Goal: Feedback & Contribution: Contribute content

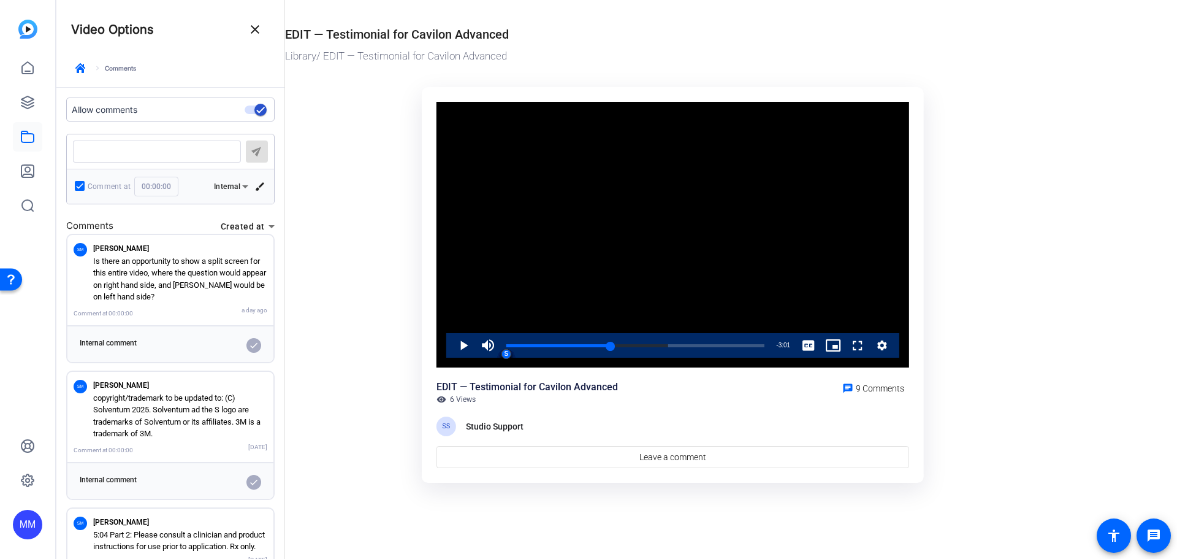
scroll to position [865, 0]
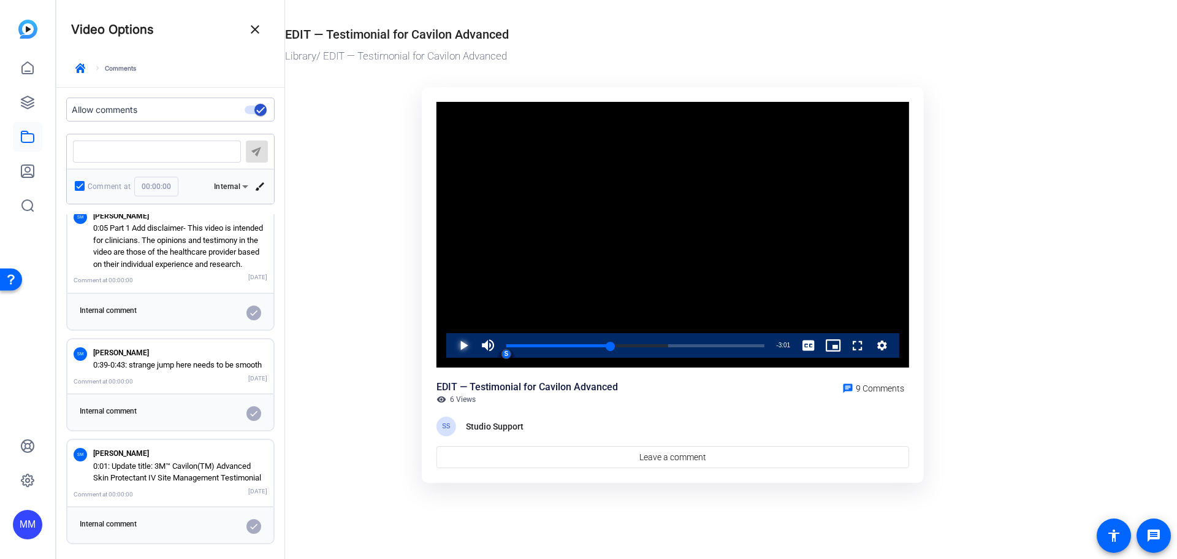
click at [451, 345] on span "Video Player" at bounding box center [451, 345] width 0 height 25
click at [451, 342] on span "Video Player" at bounding box center [451, 345] width 0 height 25
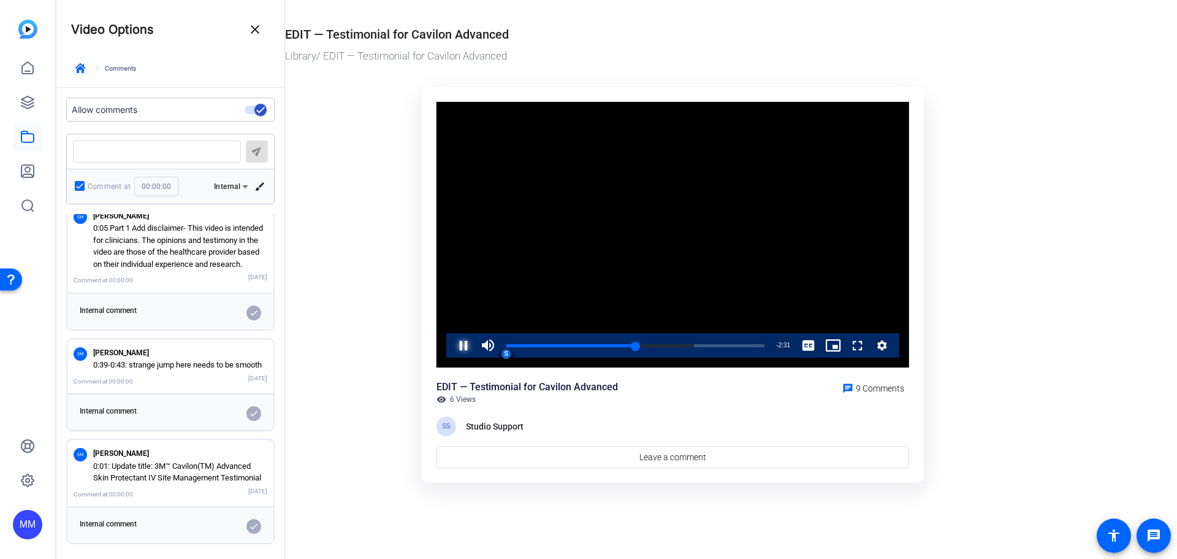
click at [451, 342] on span "Video Player" at bounding box center [451, 345] width 0 height 25
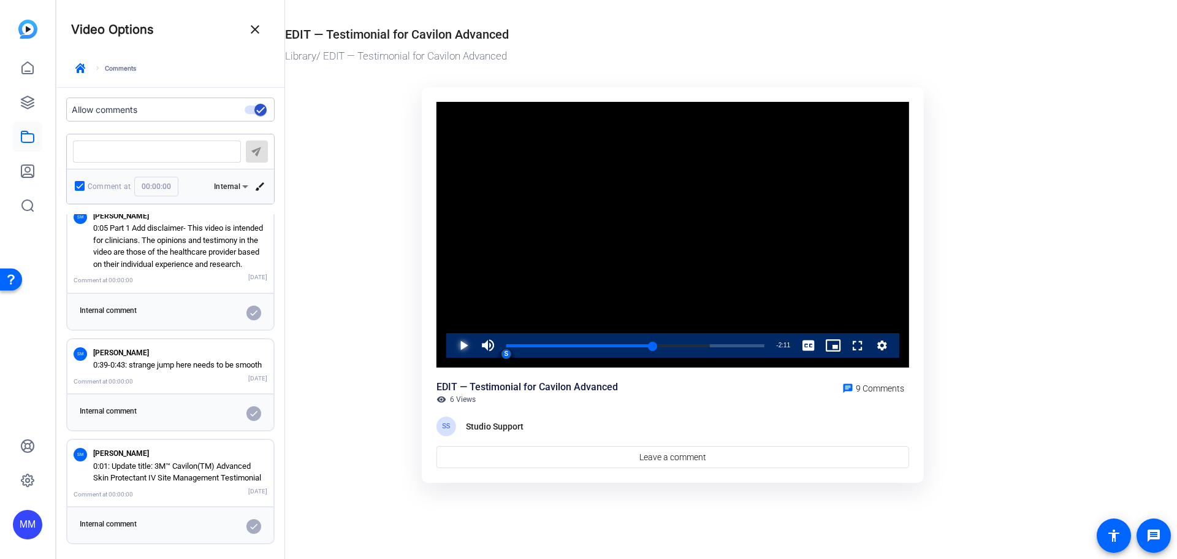
click at [451, 342] on span "Video Player" at bounding box center [451, 345] width 0 height 25
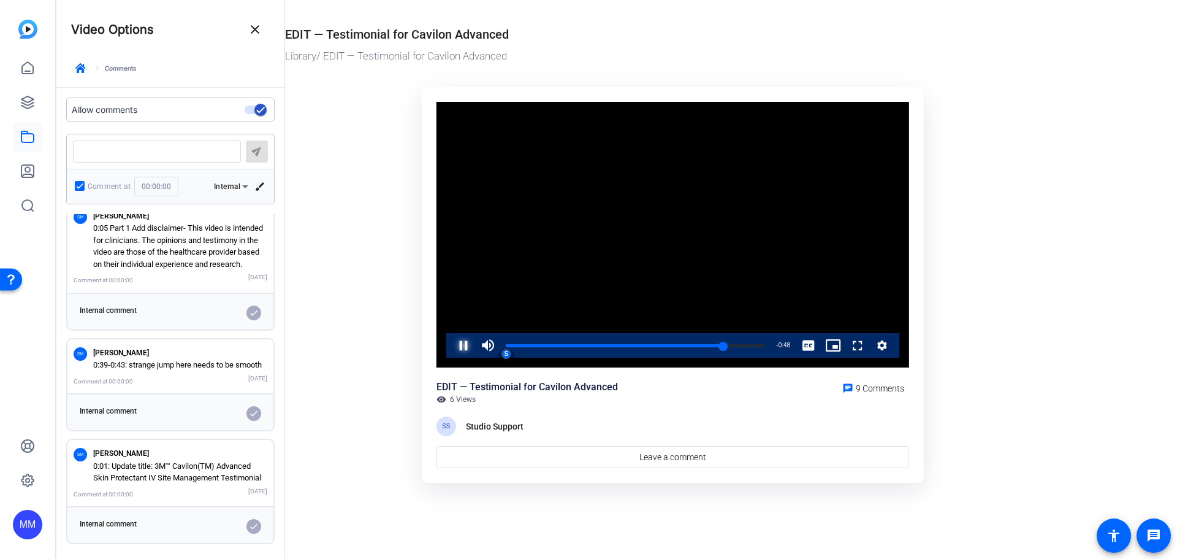
click at [451, 342] on span "Video Player" at bounding box center [451, 345] width 0 height 25
click at [616, 342] on div "Loaded : 100.00% 2:08 4:16 S S S S S S S S S" at bounding box center [635, 345] width 270 height 25
click at [645, 344] on div "2:43" at bounding box center [645, 345] width 1 height 3
click at [451, 342] on span "Video Player" at bounding box center [451, 345] width 0 height 25
click at [623, 344] on div "2:17" at bounding box center [623, 345] width 1 height 3
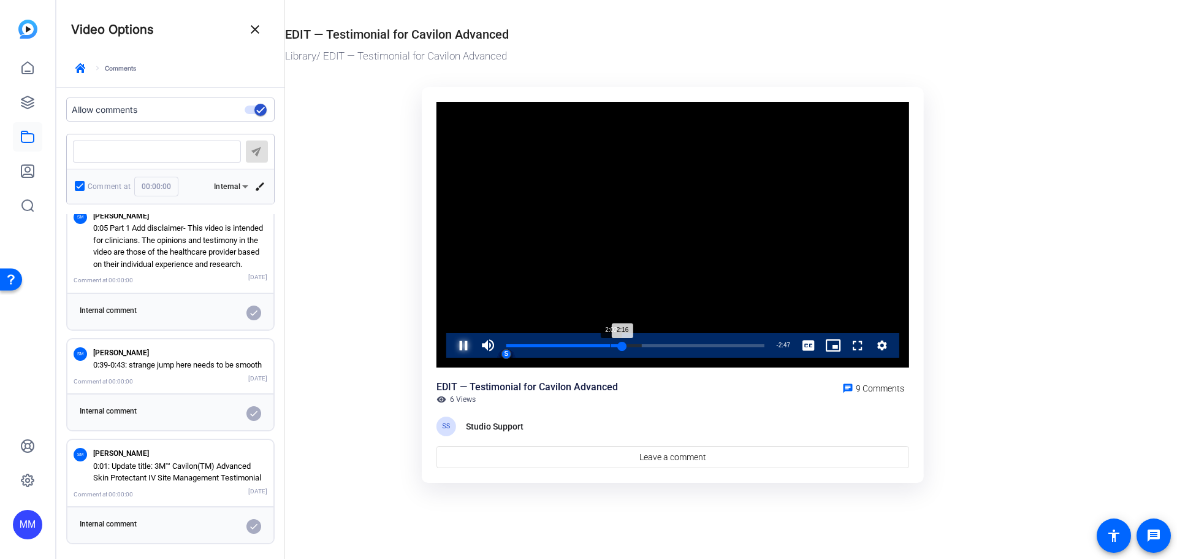
click at [611, 345] on div "Loaded : 52.66% 2:02 2:16 S S S S S S S S S" at bounding box center [635, 345] width 258 height 3
click at [594, 345] on div "Loaded : 46.34% 1:42 2:02 S S S S S S S S S" at bounding box center [635, 345] width 258 height 3
click at [586, 345] on div "Loaded : 39.49% 1:33 1:43 S S S S S S S S S" at bounding box center [635, 345] width 258 height 3
click at [578, 344] on div "Loaded : 0.00% 1:24 1:33 S S S S S S S S S" at bounding box center [635, 345] width 258 height 3
click at [573, 345] on div "1:17" at bounding box center [573, 345] width 1 height 3
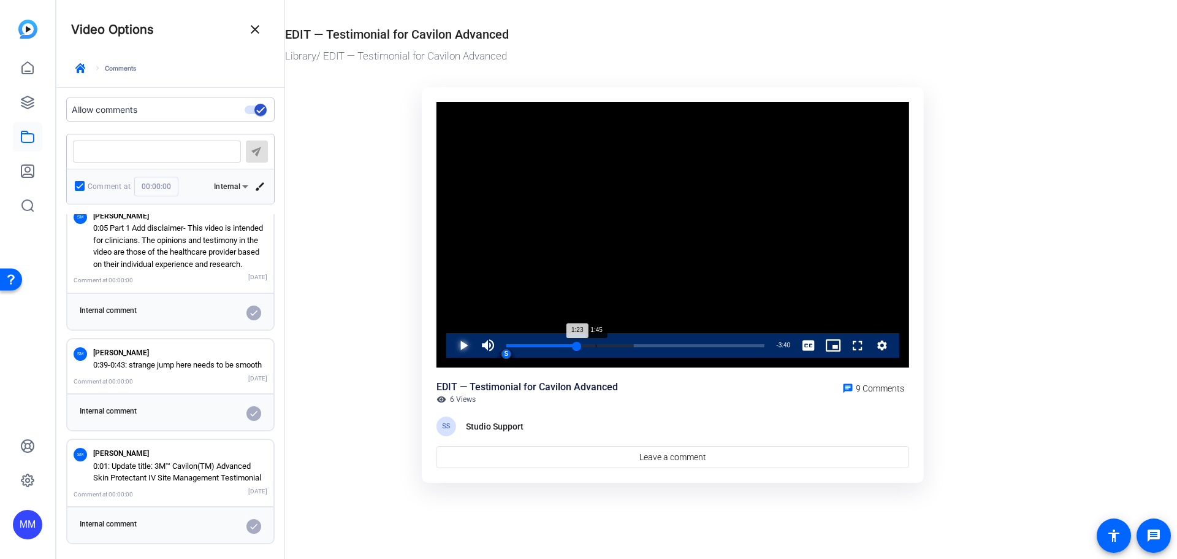
click at [596, 345] on div "Loaded : 49.50% 1:45 1:23 S S S S S S S S S" at bounding box center [635, 345] width 258 height 3
click at [451, 345] on span "Video Player" at bounding box center [451, 345] width 0 height 25
click at [451, 343] on span "Video Player" at bounding box center [451, 345] width 0 height 25
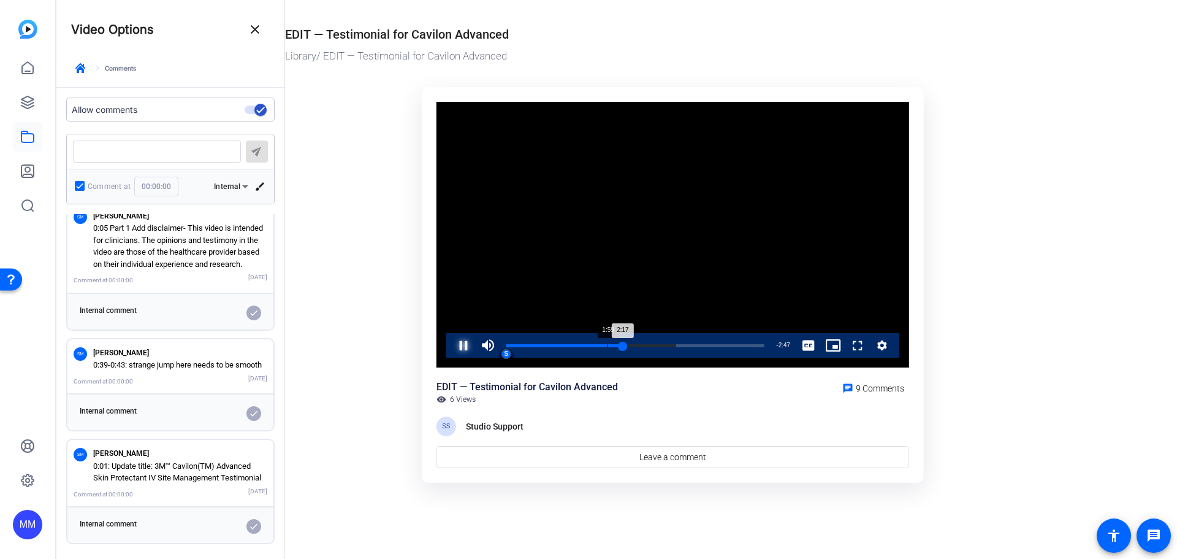
click at [608, 344] on div "1:59" at bounding box center [608, 345] width 1 height 3
click at [451, 342] on span "Video Player" at bounding box center [451, 345] width 0 height 25
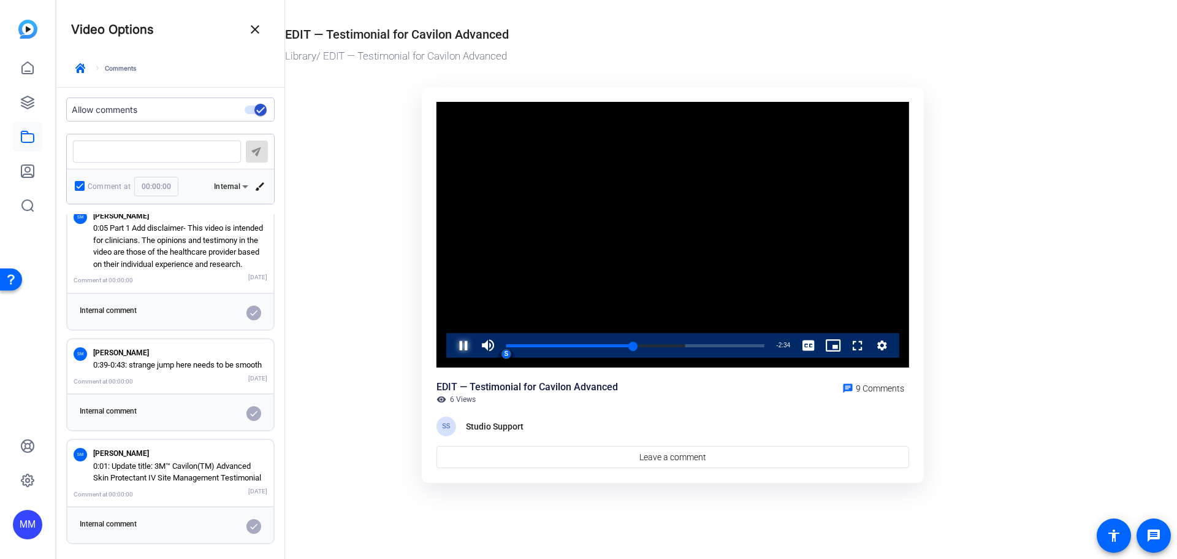
click at [451, 343] on span "Video Player" at bounding box center [451, 345] width 0 height 25
click at [627, 344] on div "Loaded : 69.52% 2:21 2:29 S S S S S S S S S" at bounding box center [635, 345] width 258 height 3
click at [451, 342] on span "Video Player" at bounding box center [451, 345] width 0 height 25
click at [625, 345] on div "2:23" at bounding box center [567, 345] width 122 height 3
click at [451, 343] on span "Video Player" at bounding box center [451, 345] width 0 height 25
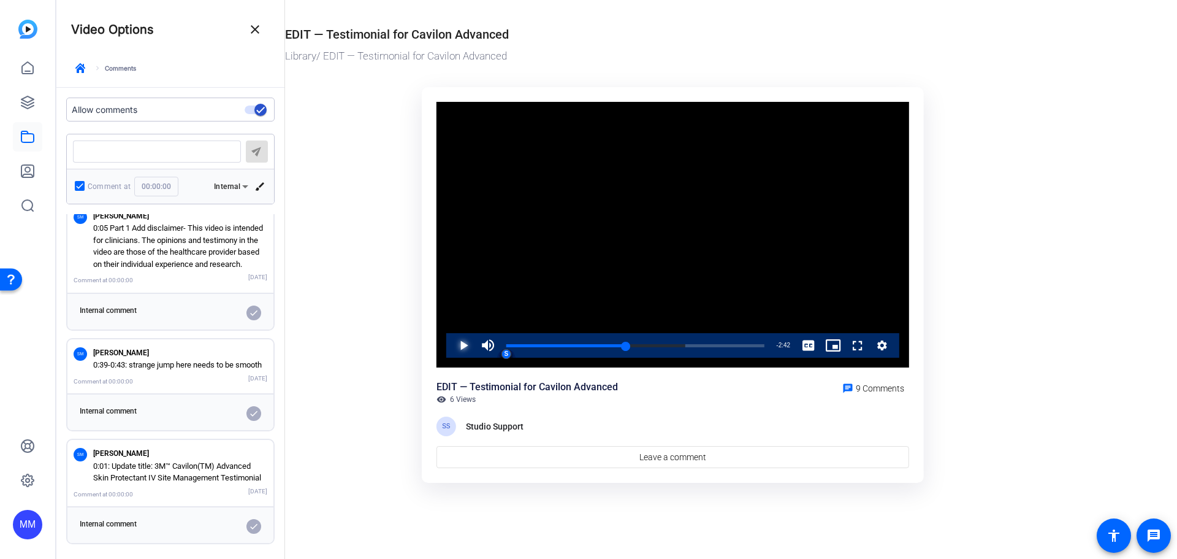
click at [451, 343] on span "Video Player" at bounding box center [451, 345] width 0 height 25
click at [622, 344] on div "2:15" at bounding box center [563, 345] width 115 height 3
click at [451, 342] on span "Video Player" at bounding box center [451, 345] width 0 height 25
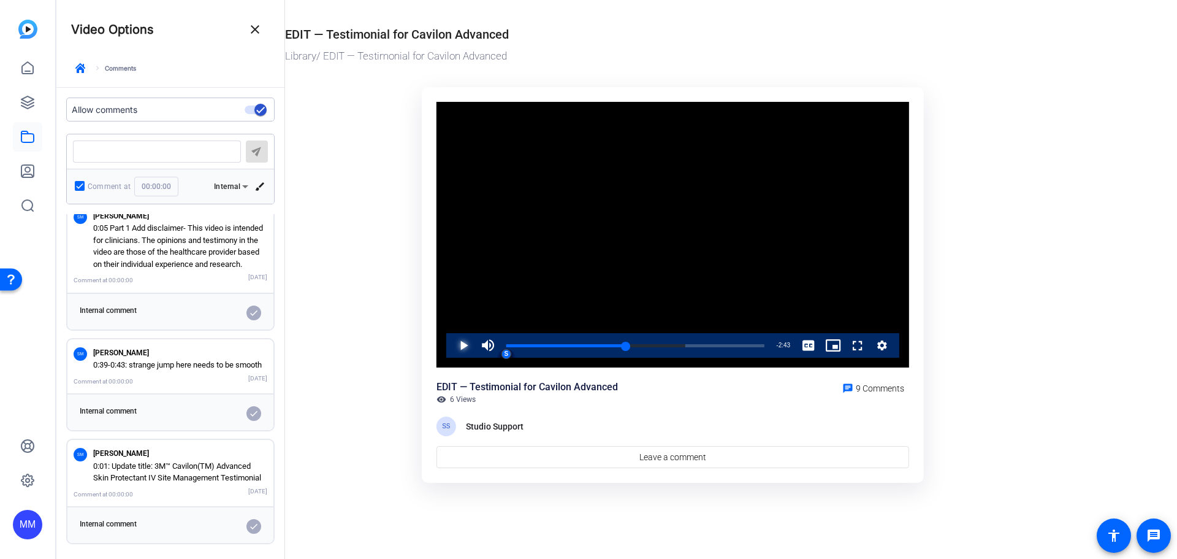
click at [451, 342] on span "Video Player" at bounding box center [451, 345] width 0 height 25
click at [642, 346] on div "2:43" at bounding box center [575, 345] width 139 height 3
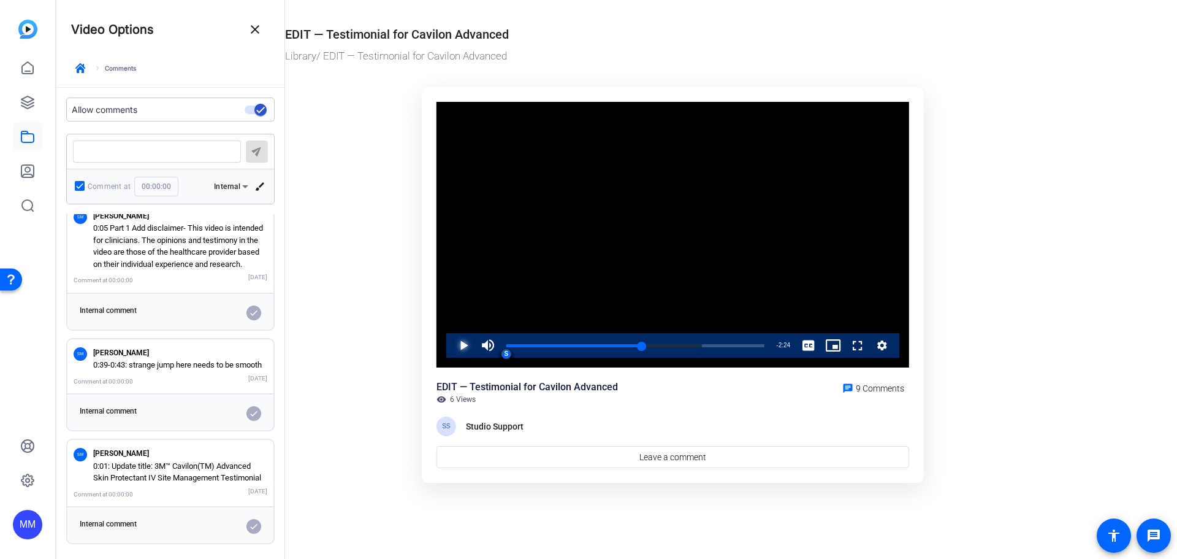
click at [451, 342] on span "Video Player" at bounding box center [451, 345] width 0 height 25
click at [637, 344] on div "Loaded : 75.84% 2:33 2:42 S S S S S S S S S" at bounding box center [635, 345] width 258 height 3
click at [451, 342] on span "Video Player" at bounding box center [451, 345] width 0 height 25
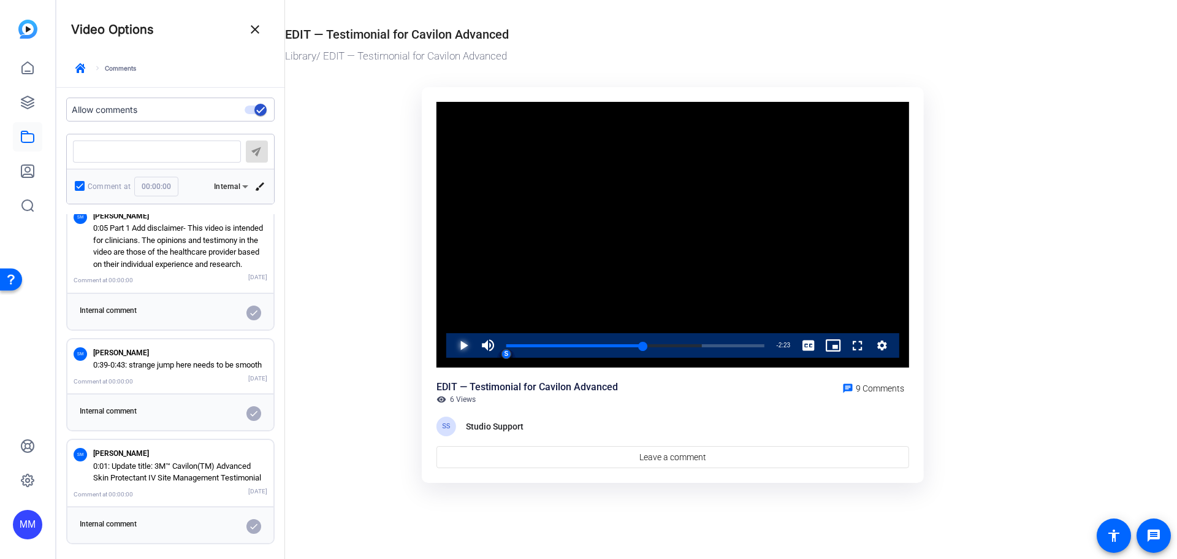
click at [451, 342] on span "Video Player" at bounding box center [451, 345] width 0 height 25
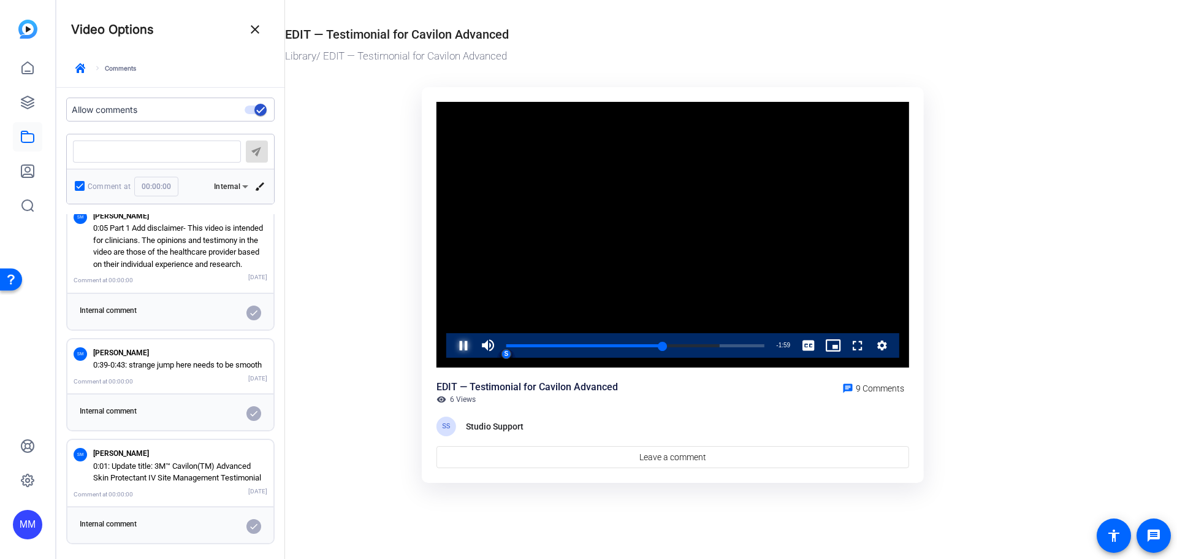
click at [451, 342] on span "Video Player" at bounding box center [451, 345] width 0 height 25
click at [1157, 537] on mat-icon "message" at bounding box center [1154, 535] width 15 height 15
click at [333, 235] on ktd-grid "Video Player is loading. Play Video Play Mute 88% Current Time 3:12 / Duration …" at bounding box center [673, 285] width 776 height 411
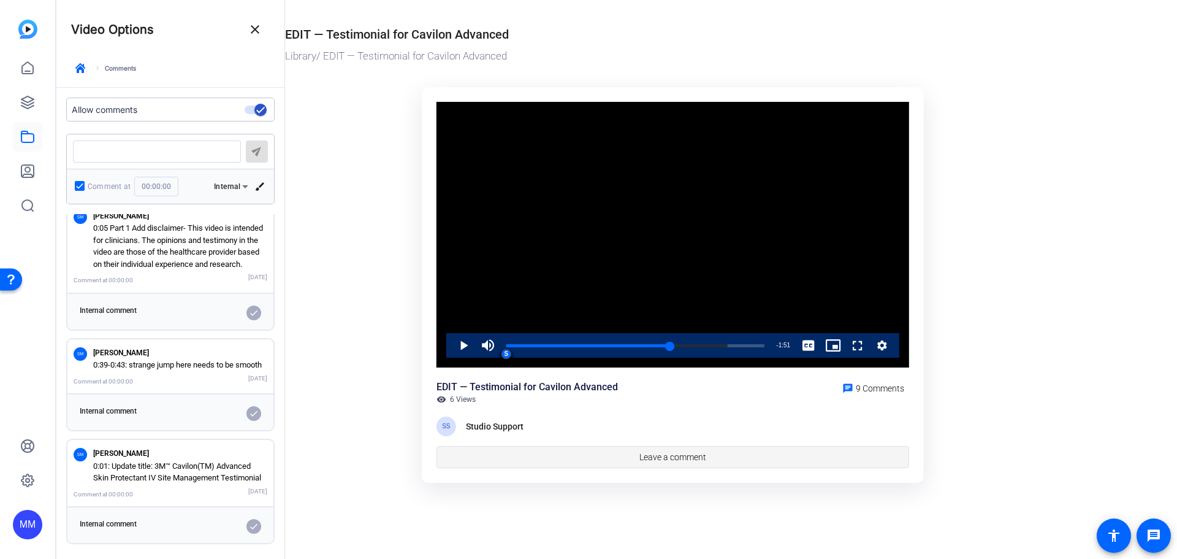
click at [678, 460] on span "Leave a comment" at bounding box center [673, 457] width 67 height 13
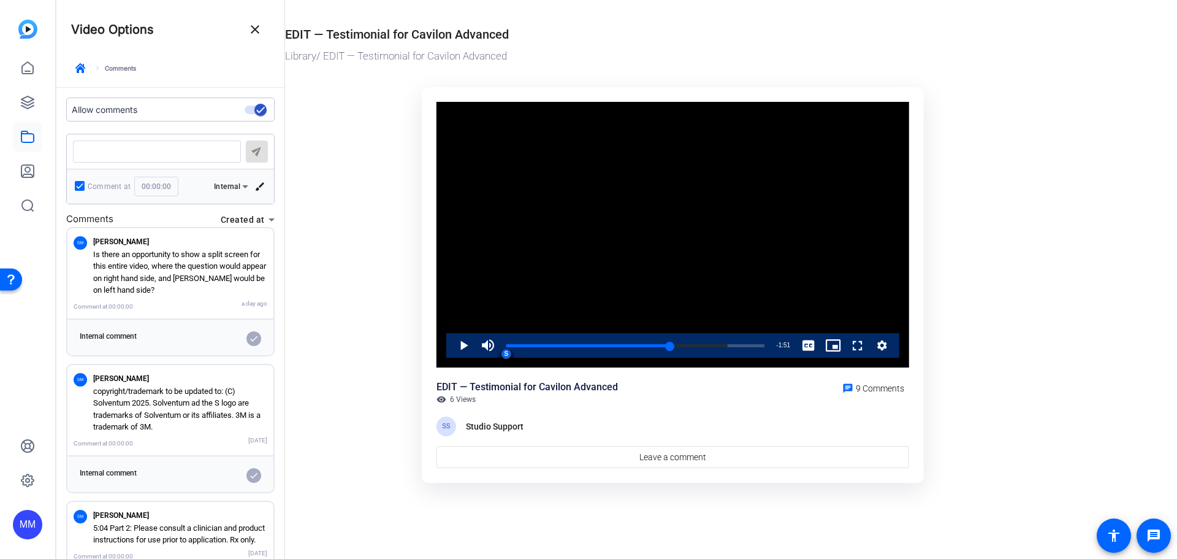
scroll to position [0, 0]
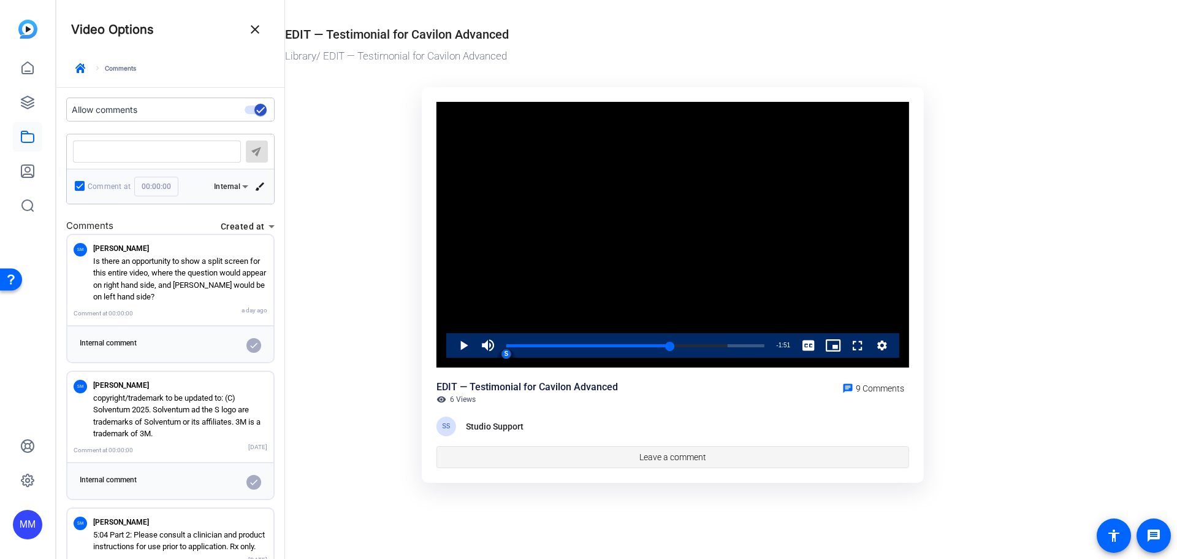
click at [689, 459] on span "Leave a comment" at bounding box center [673, 457] width 67 height 13
click at [687, 458] on span "Leave a comment" at bounding box center [673, 457] width 67 height 13
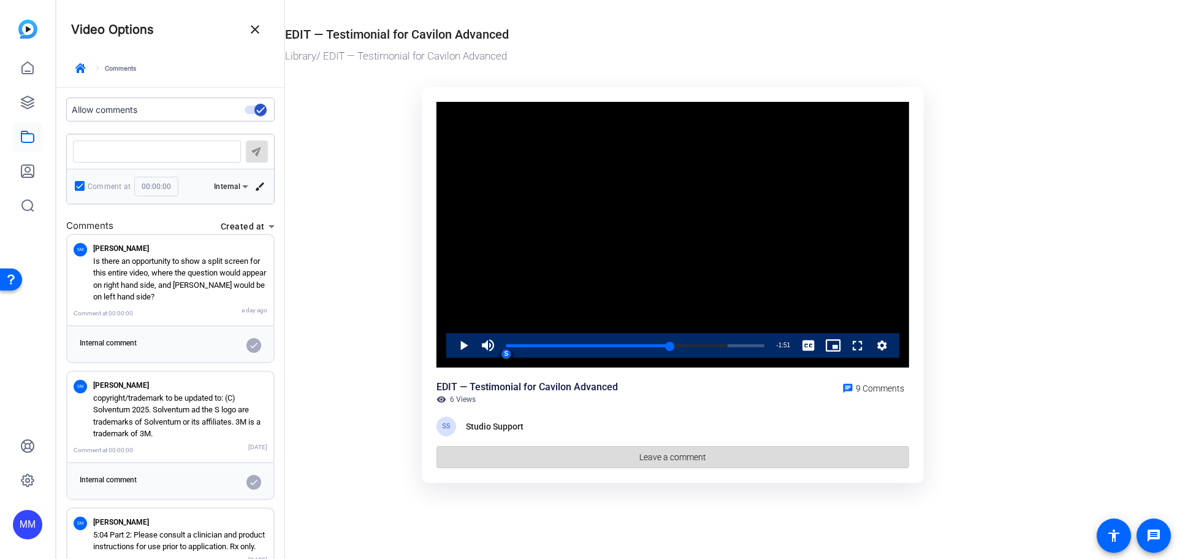
click at [687, 458] on span "Leave a comment" at bounding box center [673, 457] width 67 height 13
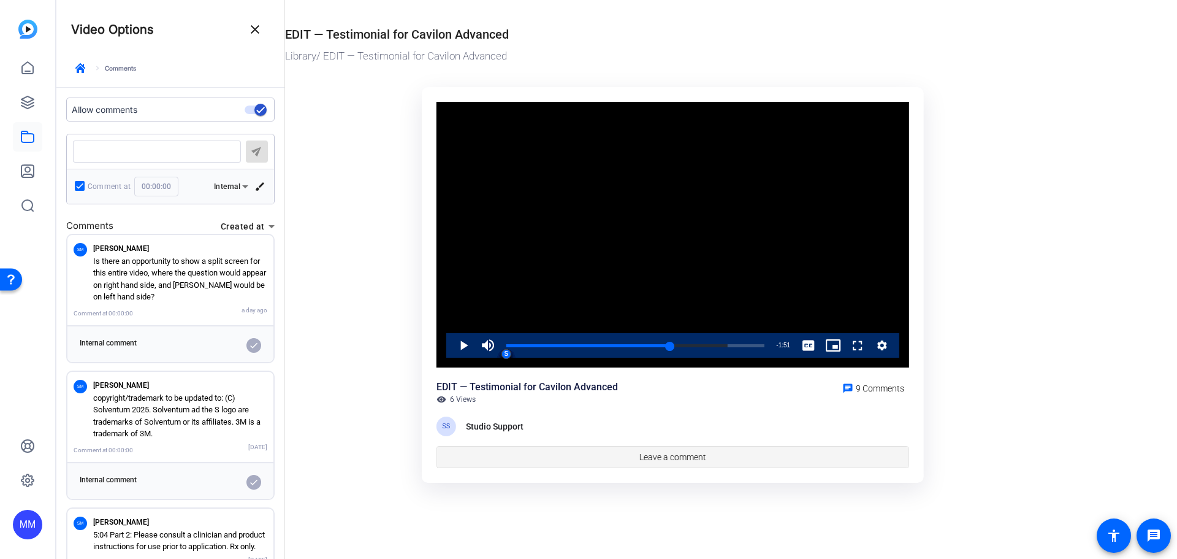
click at [687, 458] on span "Leave a comment" at bounding box center [673, 457] width 67 height 13
click at [860, 381] on span at bounding box center [874, 386] width 72 height 29
click at [858, 391] on span "9 Comments" at bounding box center [880, 388] width 48 height 10
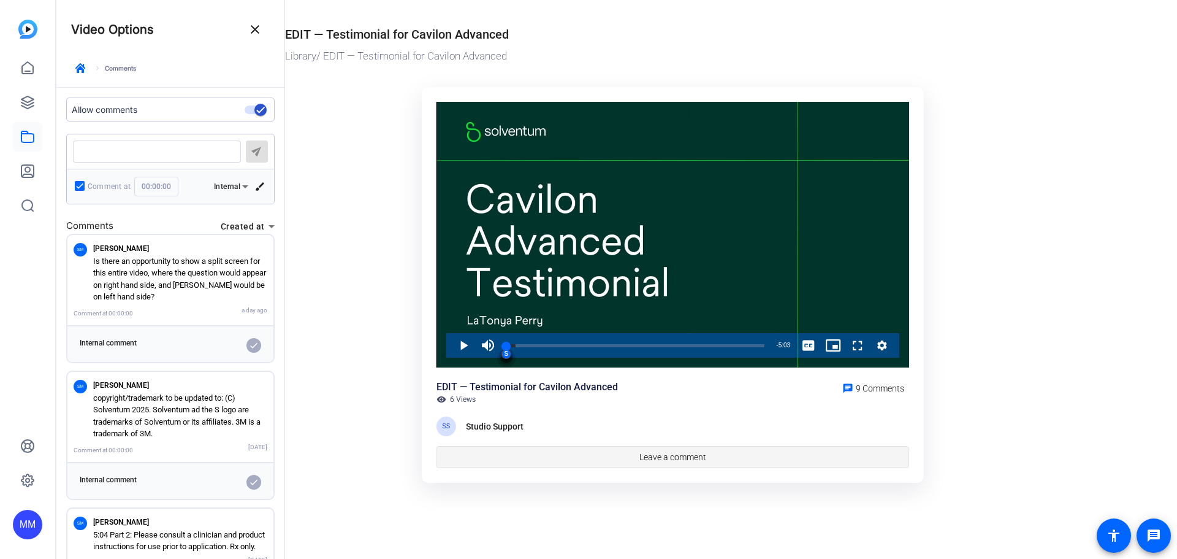
click at [679, 453] on span "Leave a comment" at bounding box center [673, 457] width 67 height 13
click at [120, 154] on textarea at bounding box center [157, 152] width 148 height 10
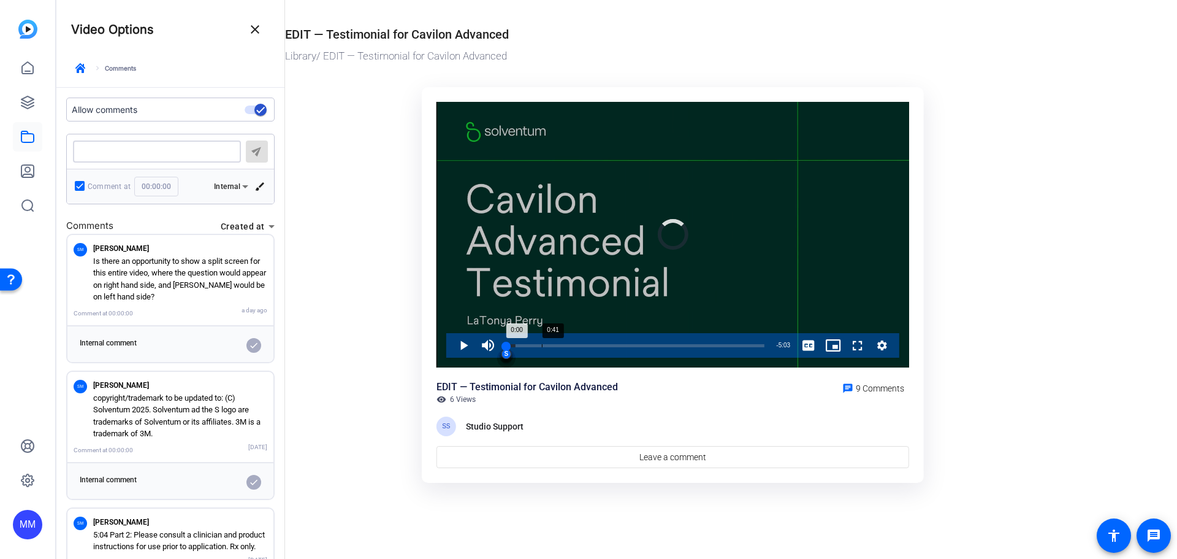
click at [542, 345] on div "0:41" at bounding box center [542, 345] width 1 height 3
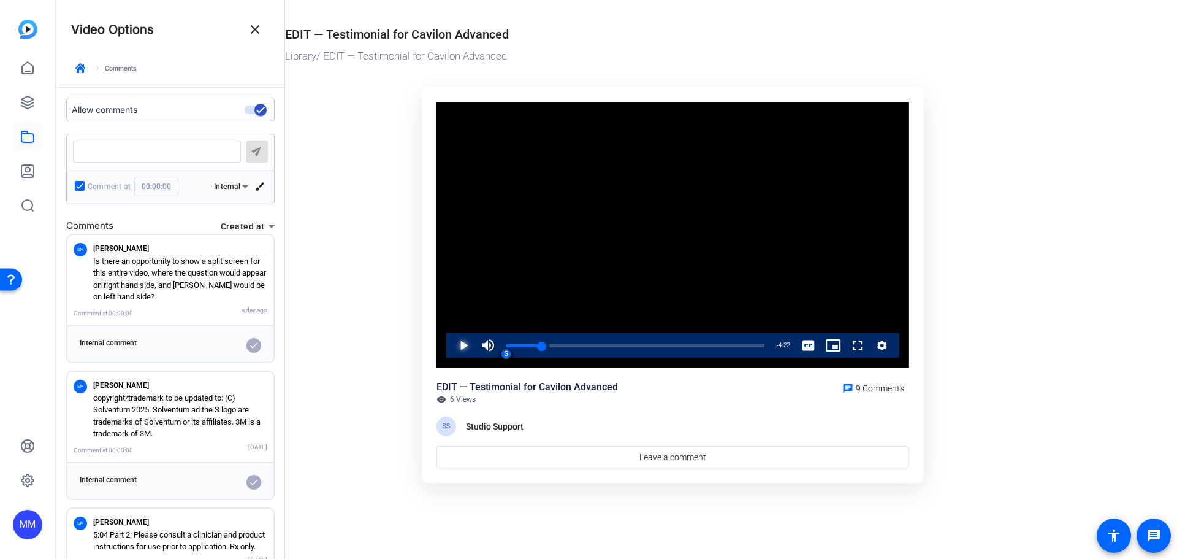
click at [451, 343] on span "Video Player" at bounding box center [451, 345] width 0 height 25
click at [451, 345] on span "Video Player" at bounding box center [451, 345] width 0 height 25
click at [153, 185] on input "00:00:00" at bounding box center [156, 187] width 44 height 20
click at [159, 186] on input "00:00:00" at bounding box center [156, 187] width 44 height 20
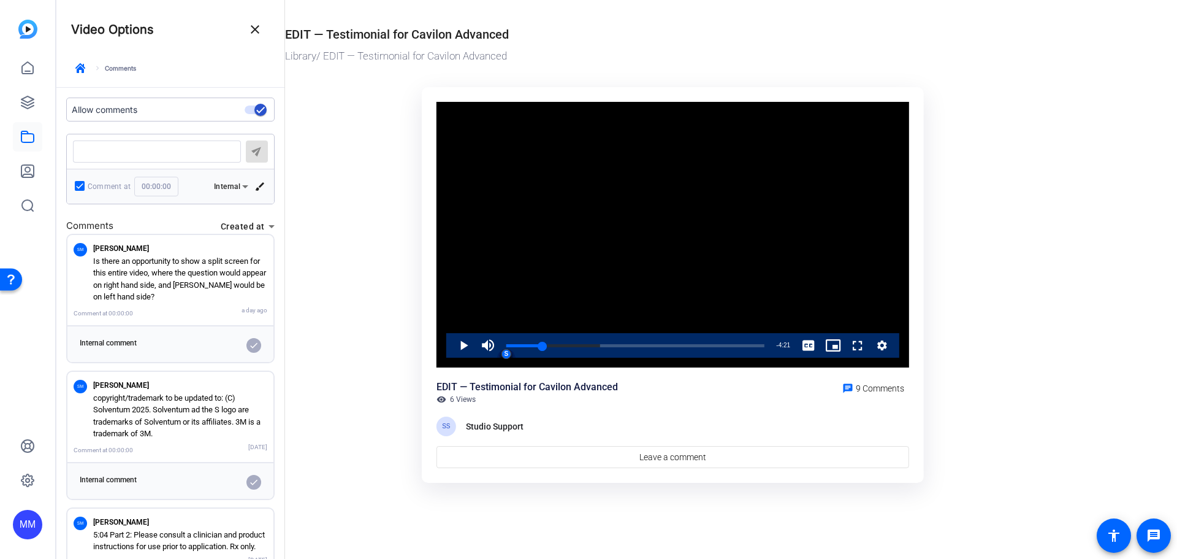
drag, startPoint x: 169, startPoint y: 185, endPoint x: 109, endPoint y: 179, distance: 60.4
click at [109, 179] on div "Comment at 00:00:00" at bounding box center [141, 187] width 137 height 20
click at [151, 150] on textarea at bounding box center [157, 152] width 148 height 10
type textarea "a"
type input "00:00:42"
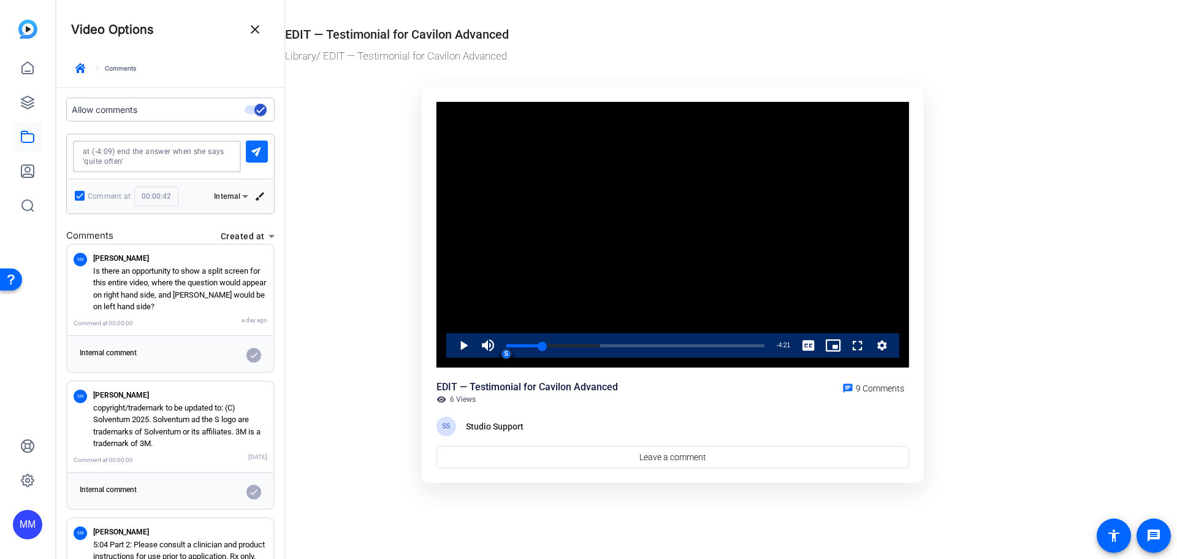
type textarea "at (-4:09) end the answer when she says 'quite often'"
click at [256, 145] on mat-icon "send" at bounding box center [257, 150] width 15 height 15
type input "00:00:00"
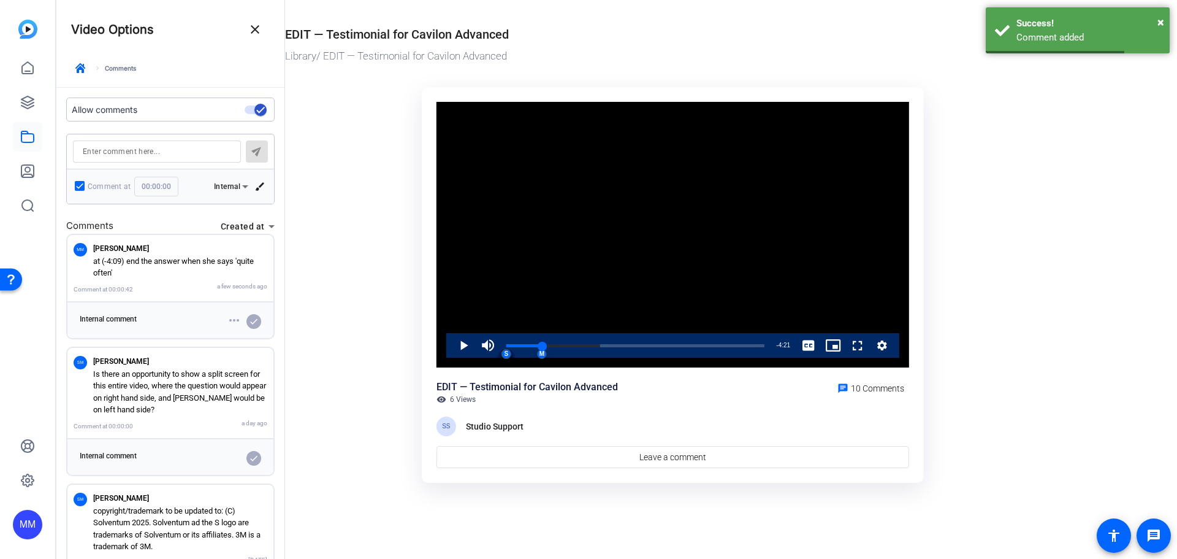
click at [166, 148] on textarea at bounding box center [157, 152] width 148 height 10
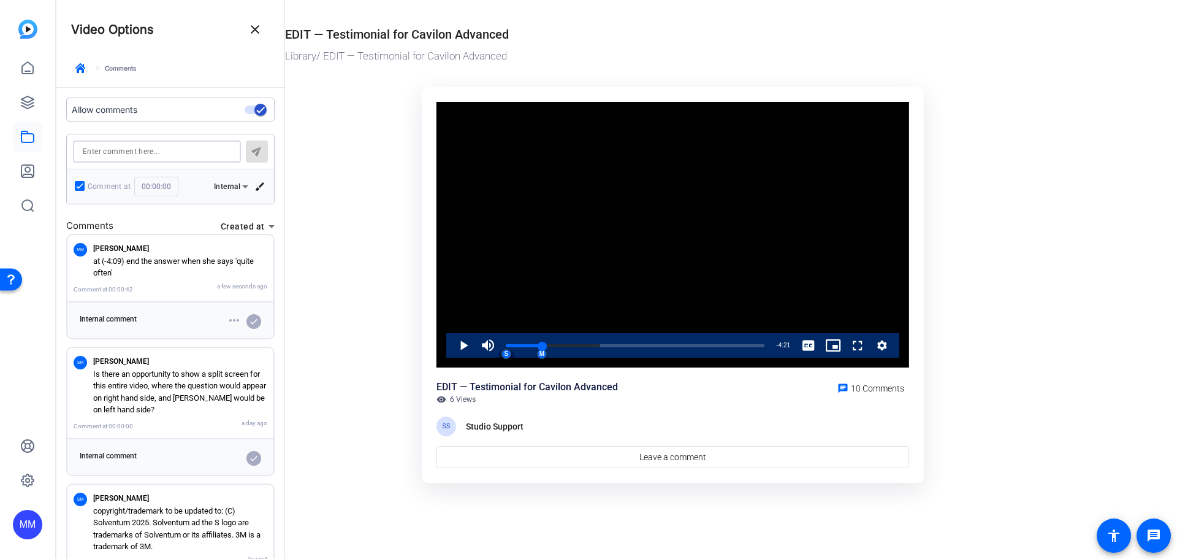
type textarea "A"
type input "00:00:42"
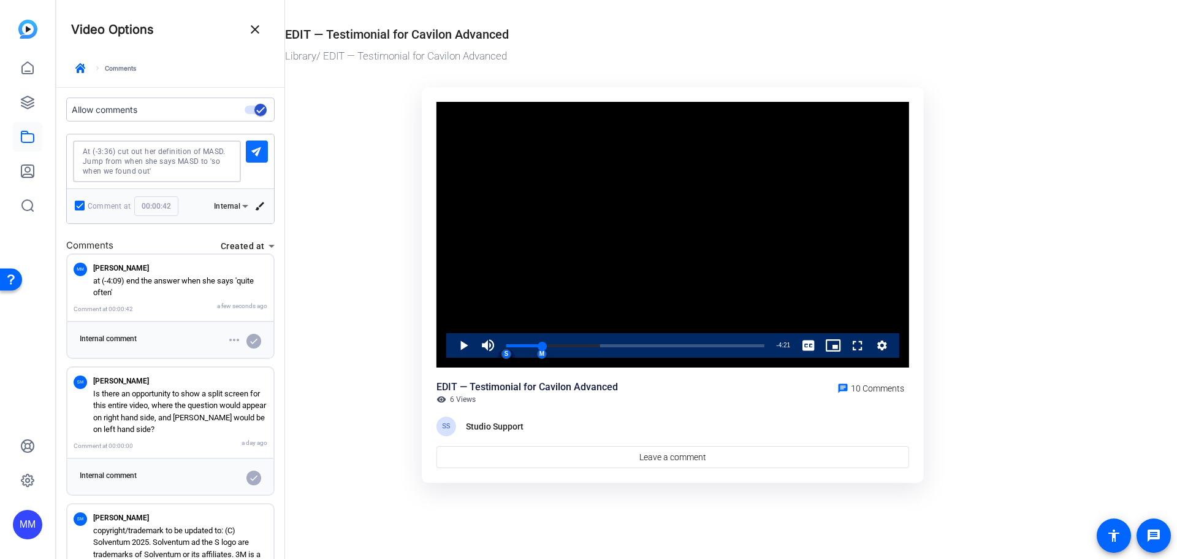
type textarea "At (-3:36) cut out her definition of MASD. Jump from when she says MASD to 'so …"
click at [253, 150] on mat-icon "send" at bounding box center [257, 150] width 15 height 15
type input "00:00:00"
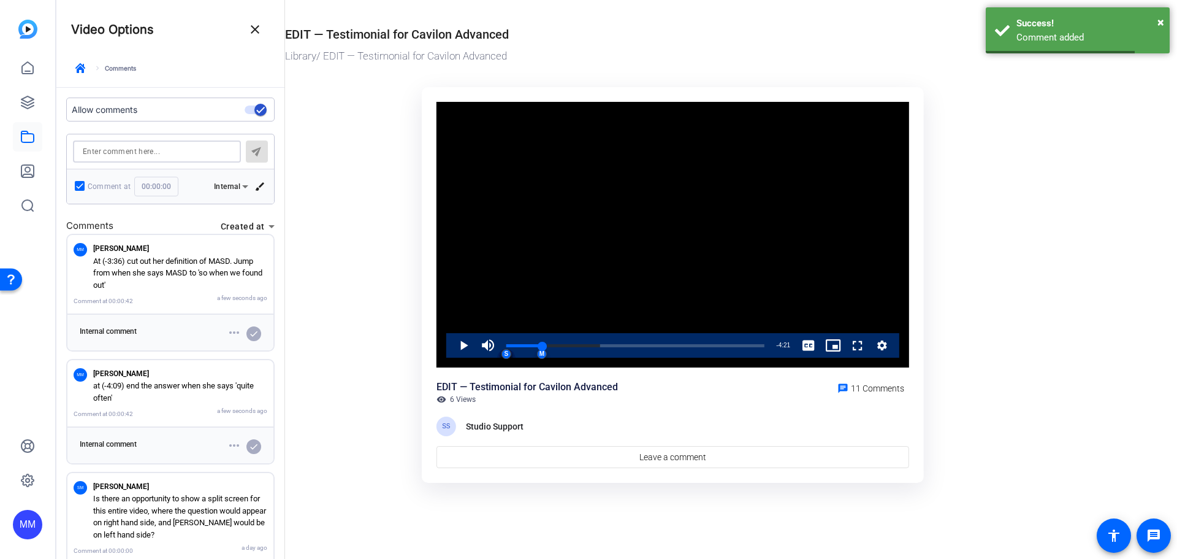
click at [136, 151] on textarea at bounding box center [157, 152] width 148 height 10
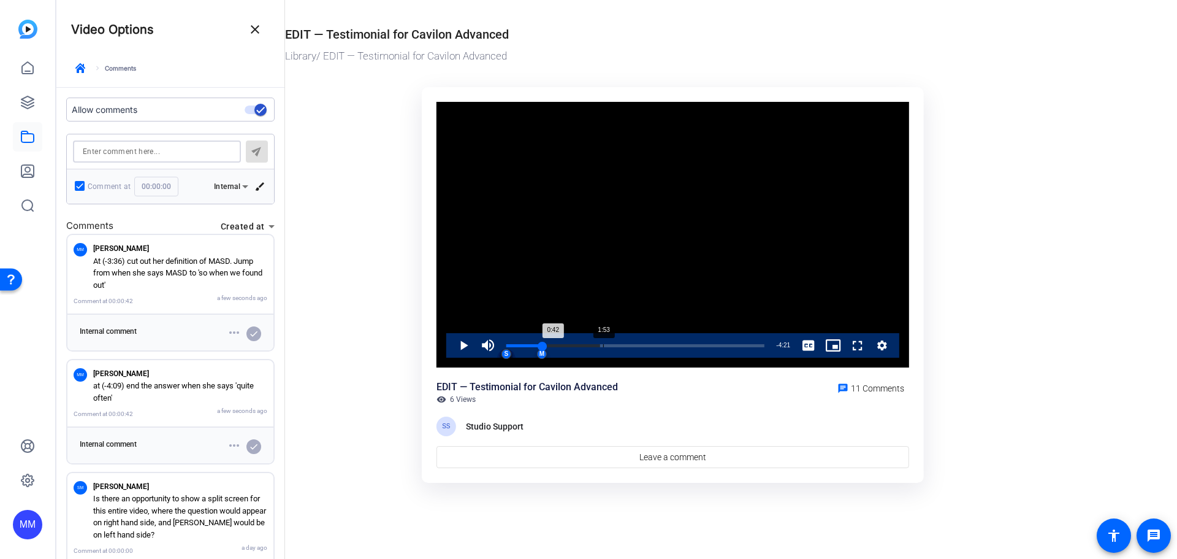
click at [604, 346] on div "Loaded : 36.33% 1:53 0:42 M M S S S S S S S S S" at bounding box center [635, 345] width 258 height 3
click at [595, 344] on div "1:43" at bounding box center [595, 345] width 1 height 3
click at [600, 345] on div "1:49" at bounding box center [552, 345] width 93 height 3
click at [451, 342] on span "Video Player" at bounding box center [451, 345] width 0 height 25
click at [451, 346] on span "Video Player" at bounding box center [451, 345] width 0 height 25
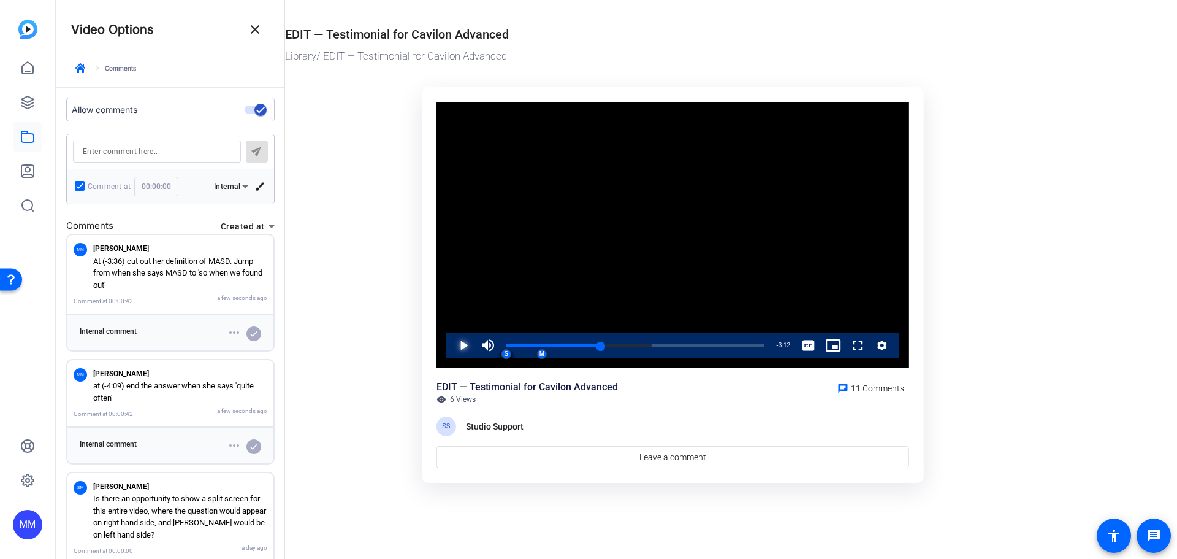
click at [451, 346] on span "Video Player" at bounding box center [451, 345] width 0 height 25
click at [110, 152] on textarea at bounding box center [157, 152] width 148 height 10
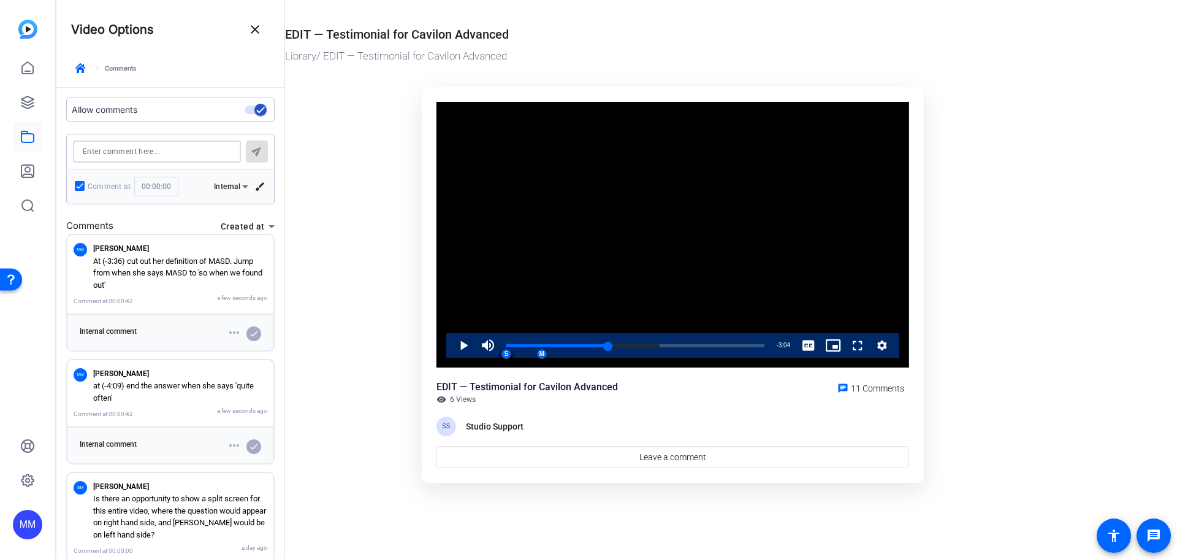
type textarea "c"
type input "00:01:59"
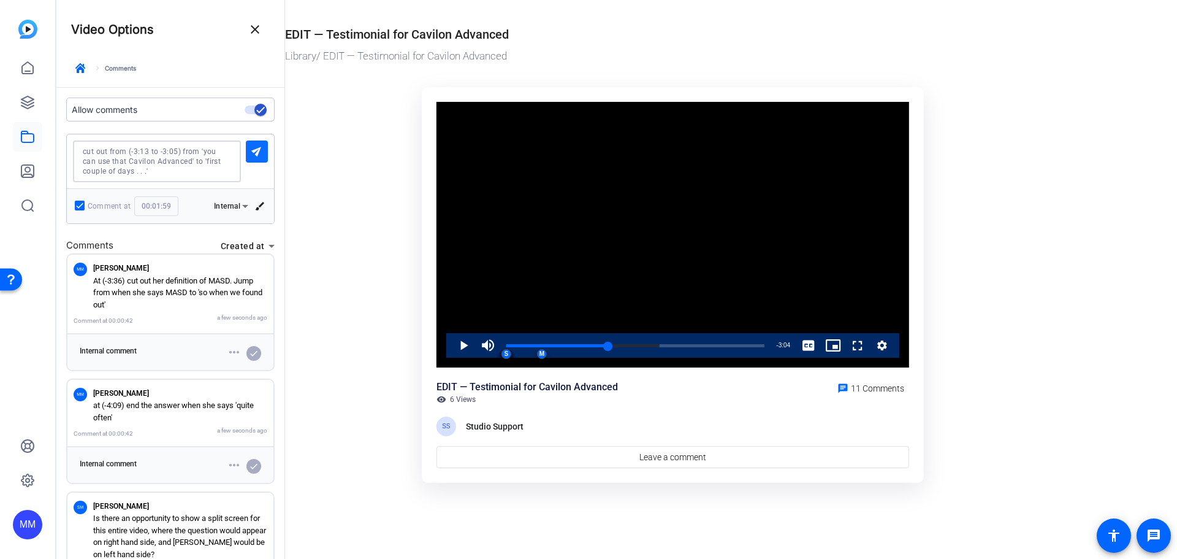
type textarea "cut out from (-3:13 to -3:05) from 'you can use that Cavilon Advanced' to 'firs…"
click at [254, 153] on mat-icon "send" at bounding box center [257, 150] width 15 height 15
type input "00:00:00"
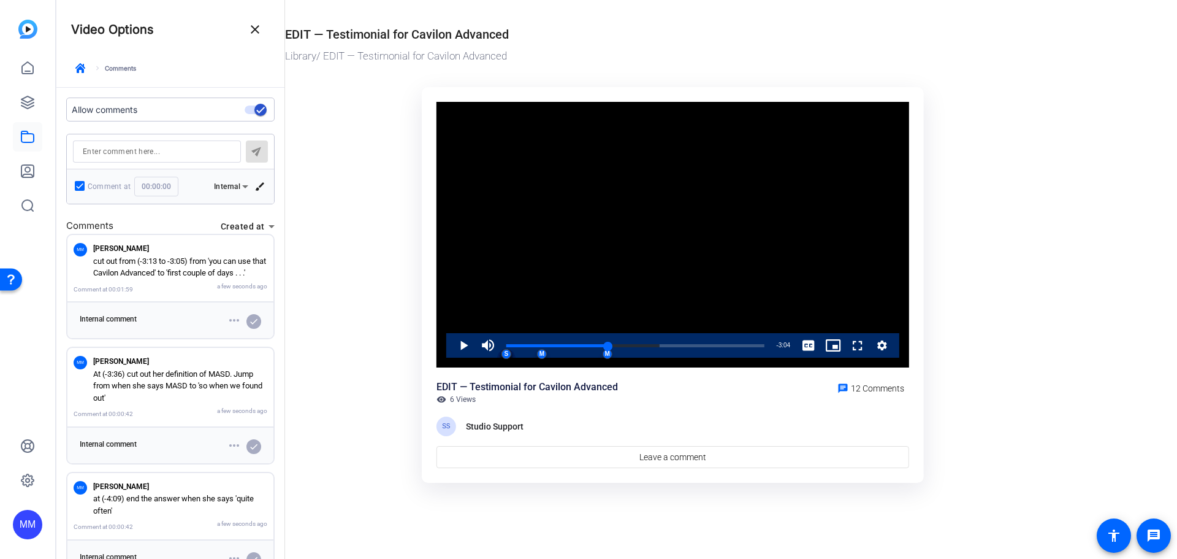
click at [126, 148] on textarea at bounding box center [157, 152] width 148 height 10
type textarea "J"
type input "00:01:59"
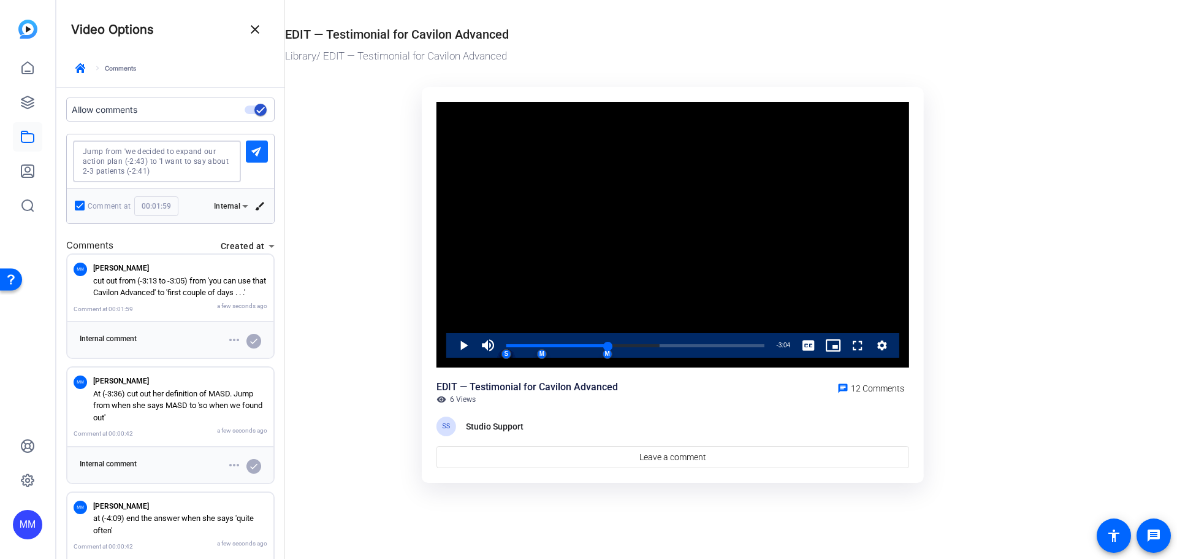
type textarea "Jump from 'we decided to expand our action plan (-2:43) to 'I want to say about…"
click at [256, 150] on mat-icon "send" at bounding box center [257, 150] width 15 height 15
type input "00:00:00"
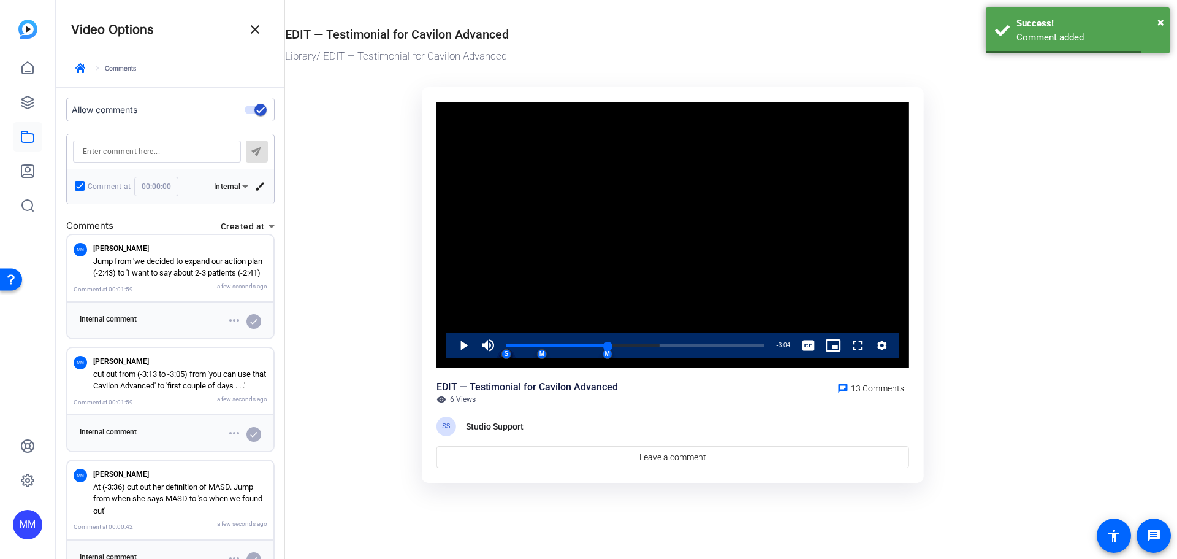
click at [176, 151] on textarea at bounding box center [157, 152] width 148 height 10
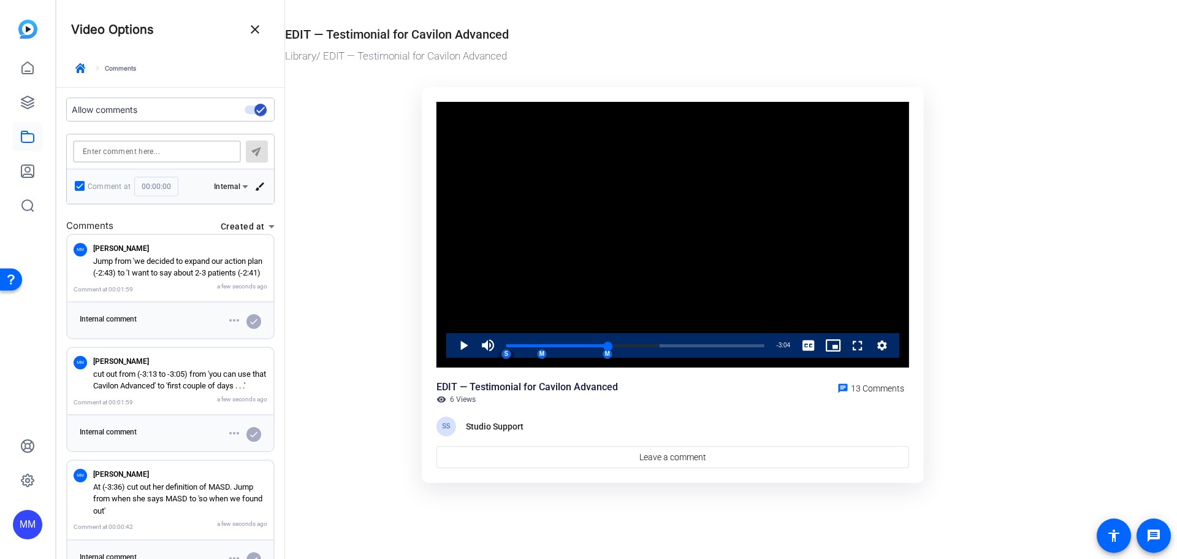
type textarea "J"
type input "00:01:59"
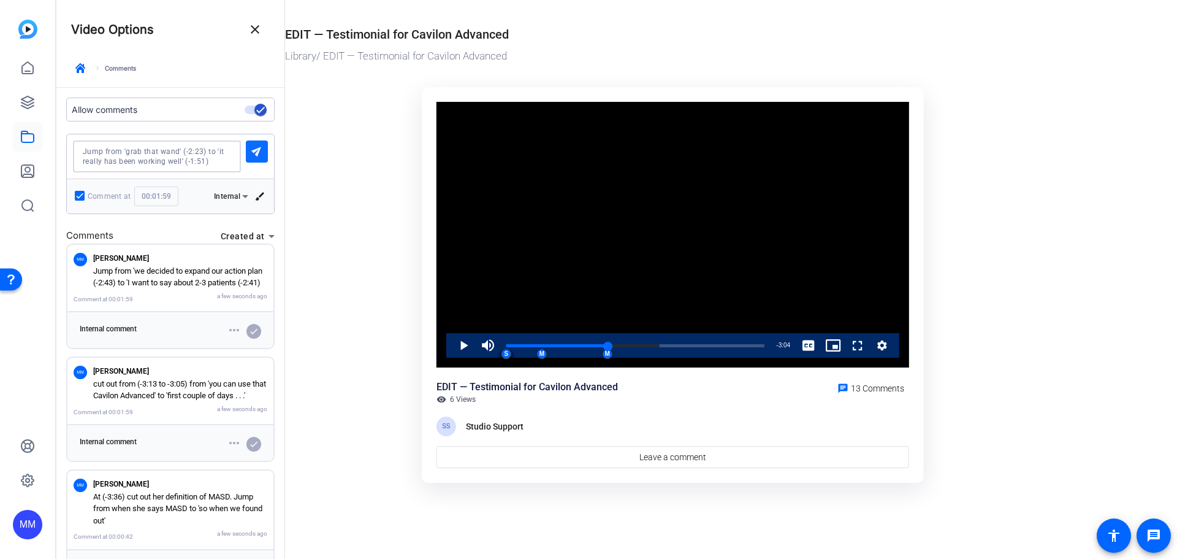
type textarea "Jump from 'grab that wand' (-2:23) to 'it really has been working well' (-1:51)"
click at [257, 148] on mat-icon "send" at bounding box center [257, 150] width 15 height 15
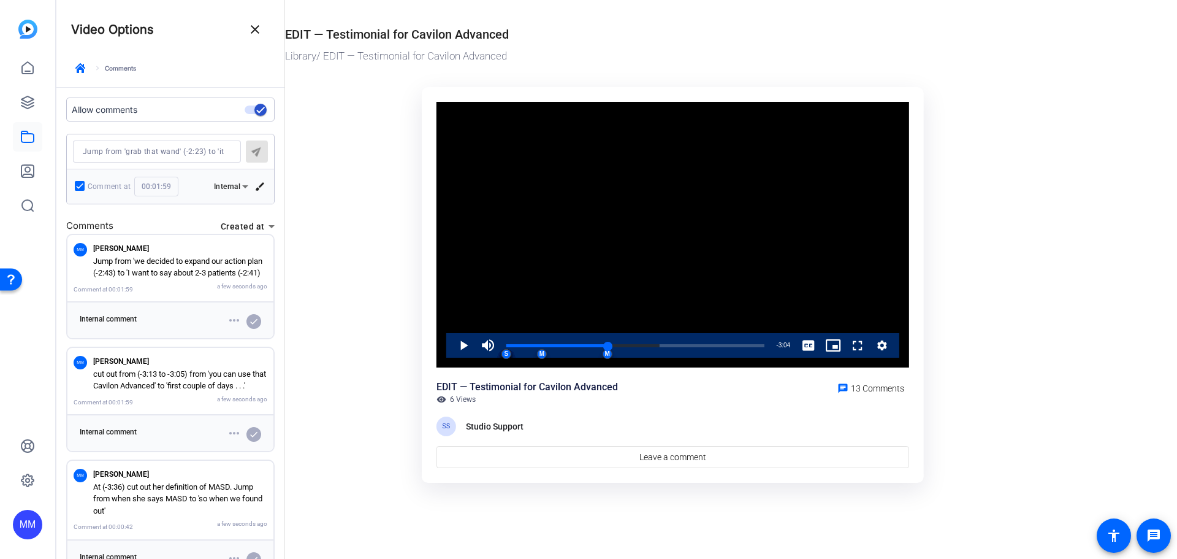
type input "00:00:00"
drag, startPoint x: 609, startPoint y: 345, endPoint x: 445, endPoint y: 341, distance: 164.4
click at [445, 341] on div "Video Player is loading. Play Video Play Mute 0% Current Time 1:59 / Duration 5…" at bounding box center [673, 235] width 473 height 266
